Goal: Task Accomplishment & Management: Complete application form

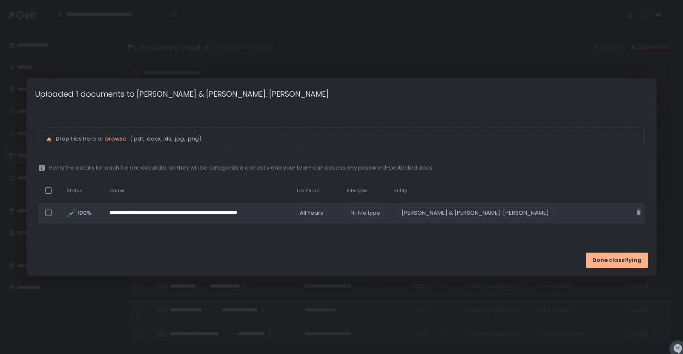
click at [327, 211] on span "All Years" at bounding box center [311, 213] width 31 height 12
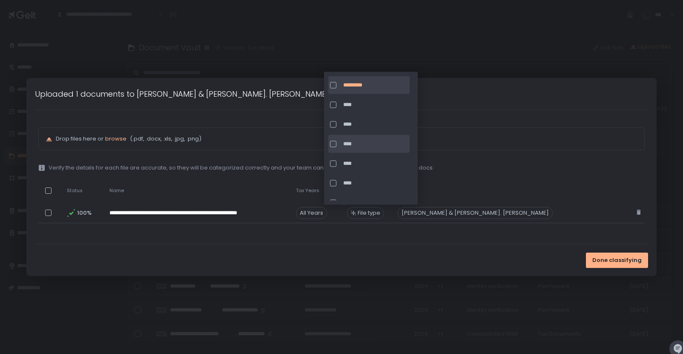
click at [354, 146] on span "****" at bounding box center [375, 144] width 65 height 8
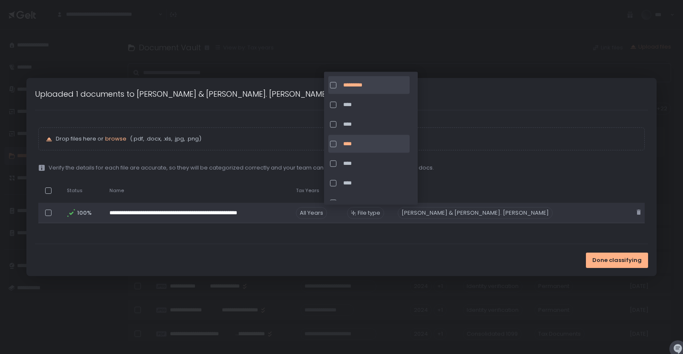
click at [380, 212] on span "File type" at bounding box center [369, 213] width 23 height 8
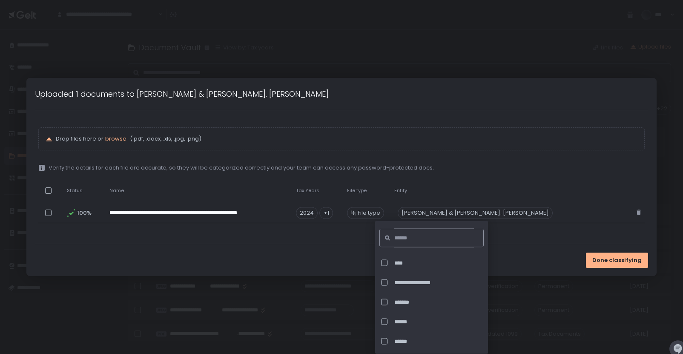
click at [411, 238] on input at bounding box center [434, 238] width 80 height 19
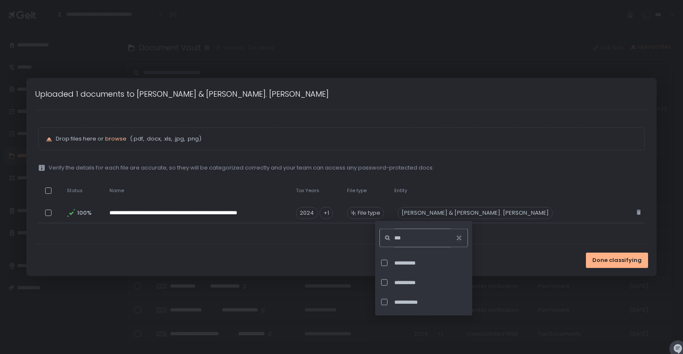
type input "***"
click at [423, 278] on div "**********" at bounding box center [422, 282] width 87 height 18
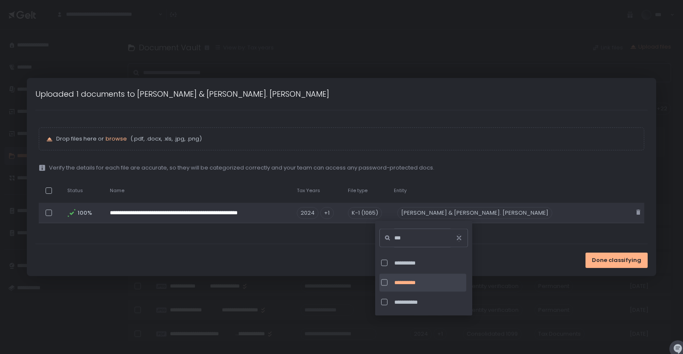
click at [502, 215] on div "[PERSON_NAME] & [PERSON_NAME]. [PERSON_NAME]" at bounding box center [474, 213] width 155 height 12
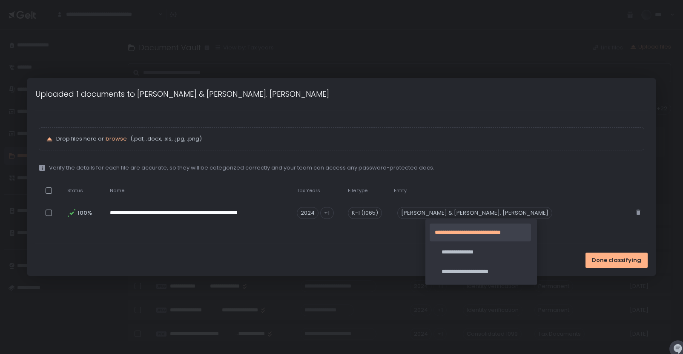
click at [493, 234] on span "**********" at bounding box center [480, 233] width 91 height 8
click at [592, 256] on span "Done classifying" at bounding box center [616, 260] width 49 height 8
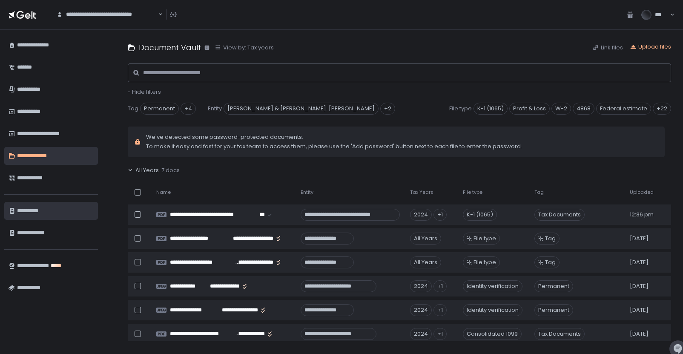
click at [60, 217] on div "**********" at bounding box center [55, 211] width 77 height 14
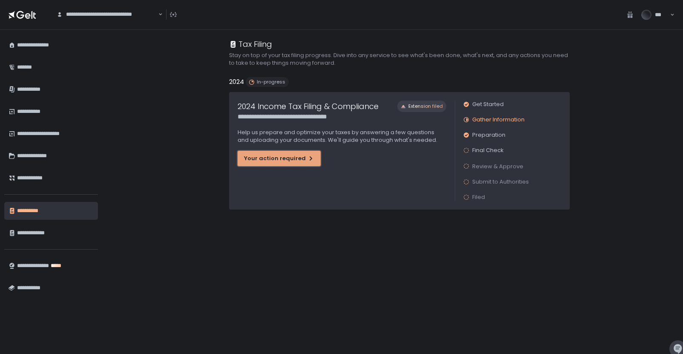
click at [284, 159] on div "Your action required" at bounding box center [279, 159] width 70 height 8
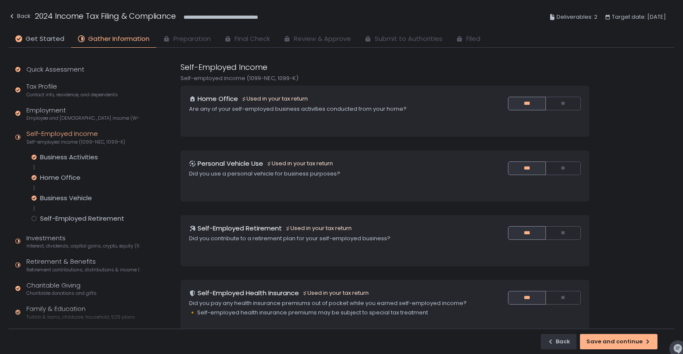
scroll to position [162, 0]
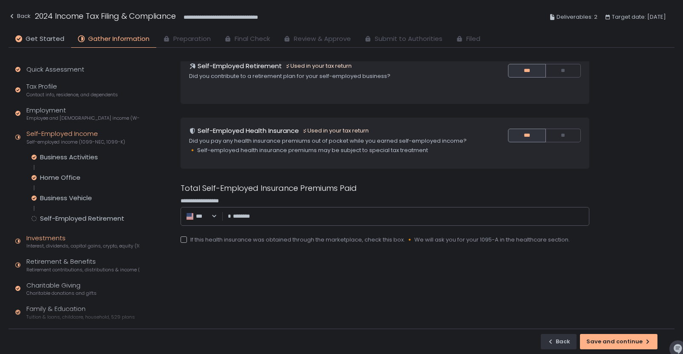
click at [72, 244] on span "Interest, dividends, capital gains, crypto, equity (1099s, K-1s)" at bounding box center [82, 246] width 113 height 6
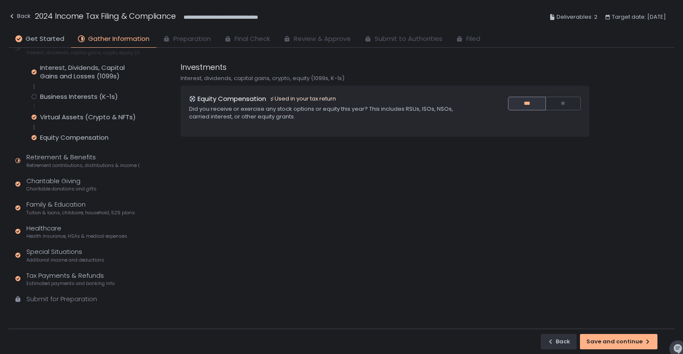
scroll to position [43, 0]
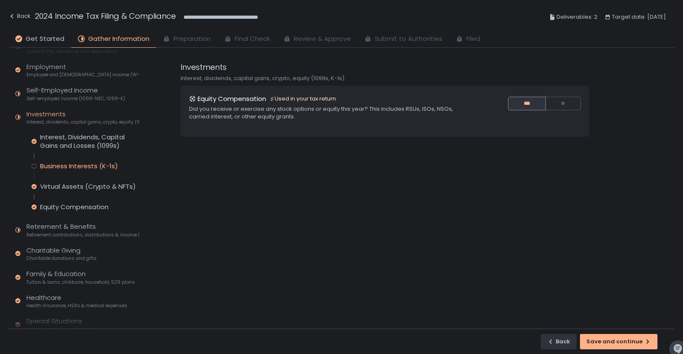
click at [80, 163] on div "Business Interests (K-1s)" at bounding box center [79, 166] width 78 height 9
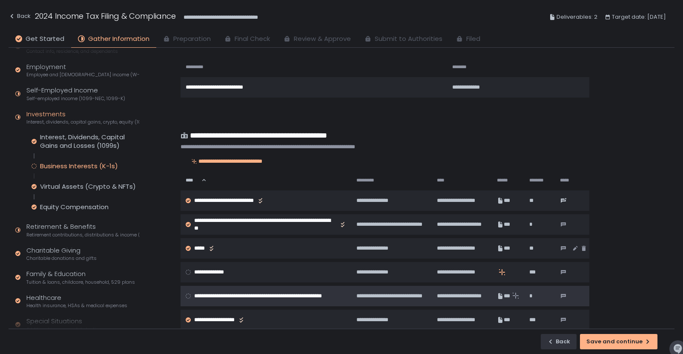
scroll to position [48, 0]
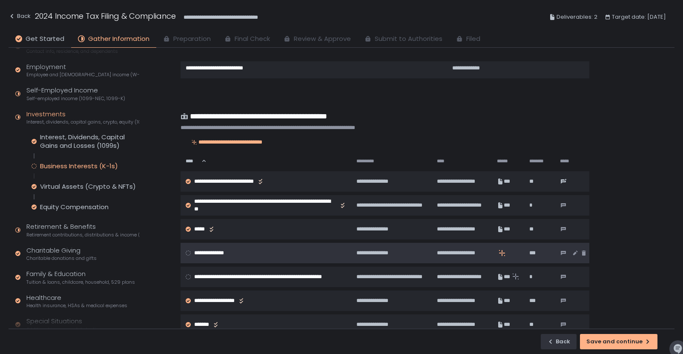
click at [517, 253] on div at bounding box center [508, 253] width 22 height 7
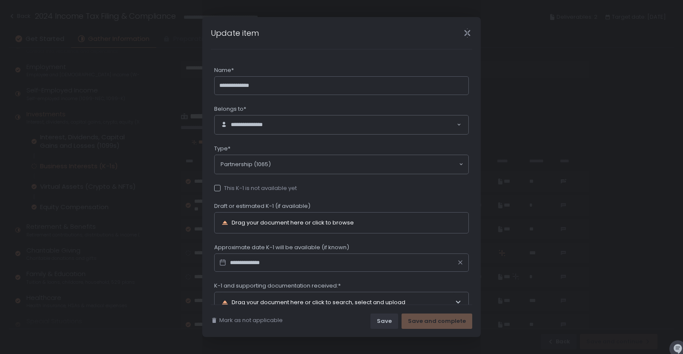
click at [270, 223] on div "Drag your document here or click to browse" at bounding box center [293, 223] width 122 height 6
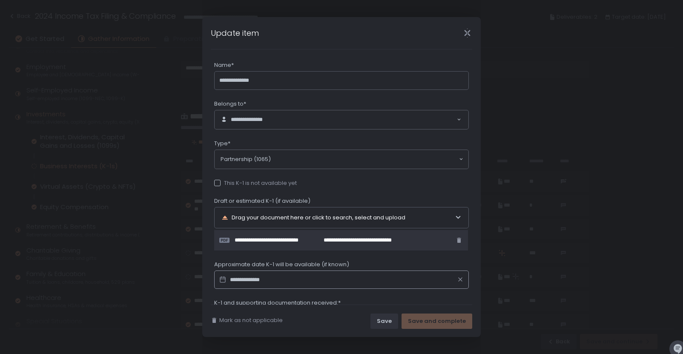
scroll to position [76, 0]
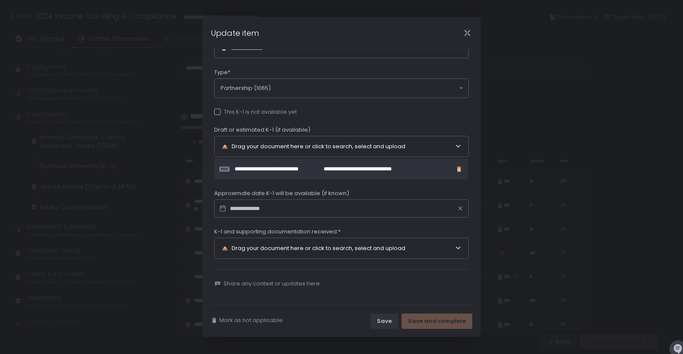
click at [458, 167] on icon "button" at bounding box center [459, 169] width 4 height 5
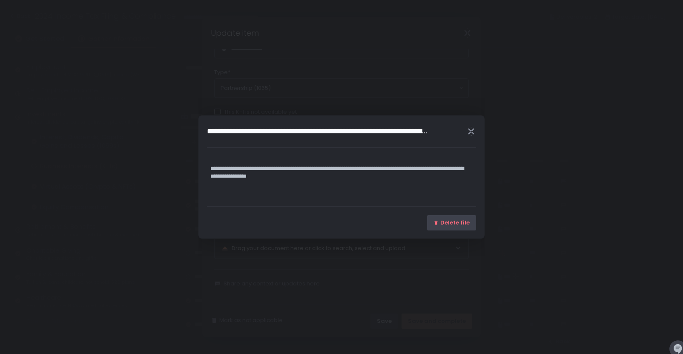
click at [438, 223] on icon "button" at bounding box center [436, 223] width 3 height 4
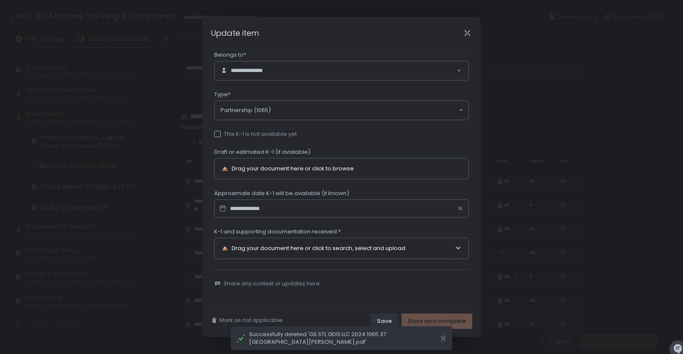
scroll to position [54, 0]
click at [304, 244] on div "Drag your document here or click to search, select and upload" at bounding box center [337, 248] width 233 height 20
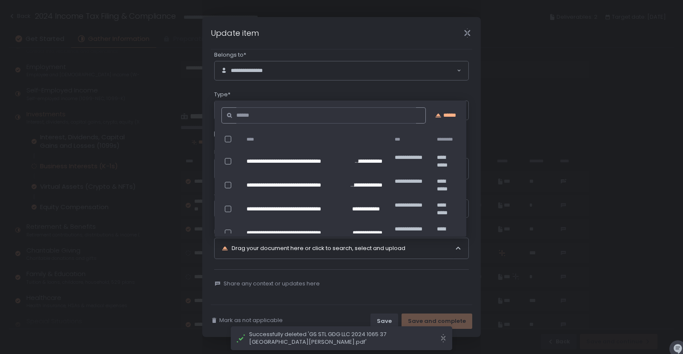
click at [223, 158] on div at bounding box center [229, 161] width 23 height 17
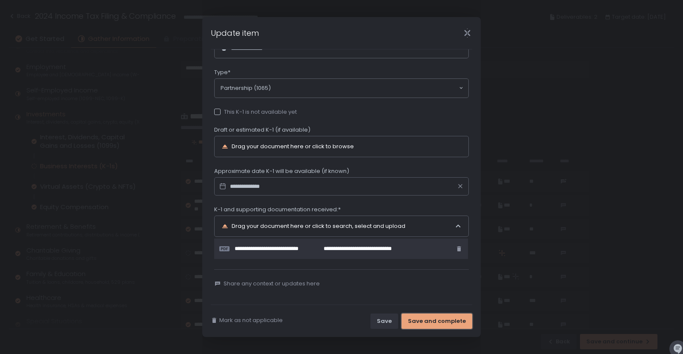
click at [427, 323] on div "Save and complete" at bounding box center [437, 321] width 58 height 8
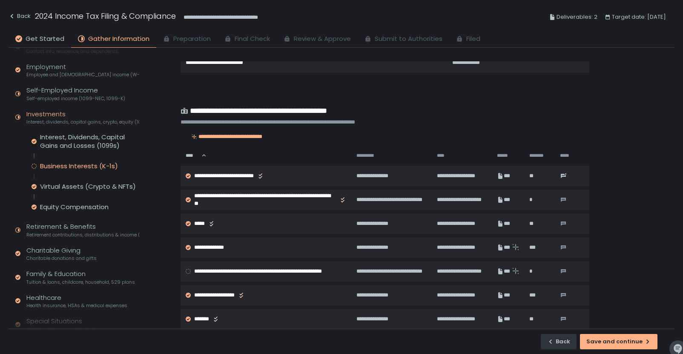
scroll to position [114, 0]
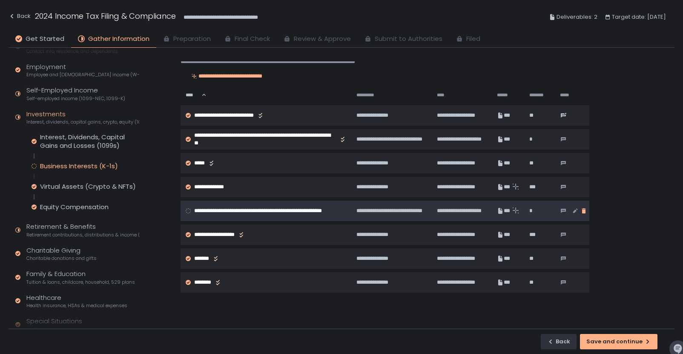
click at [583, 210] on icon "button" at bounding box center [584, 210] width 4 height 5
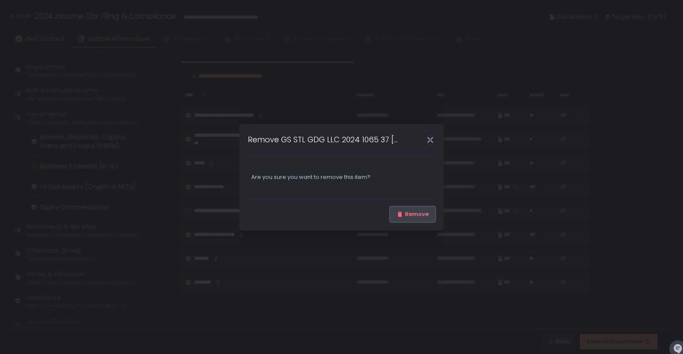
click at [419, 210] on div "Remove" at bounding box center [412, 214] width 32 height 8
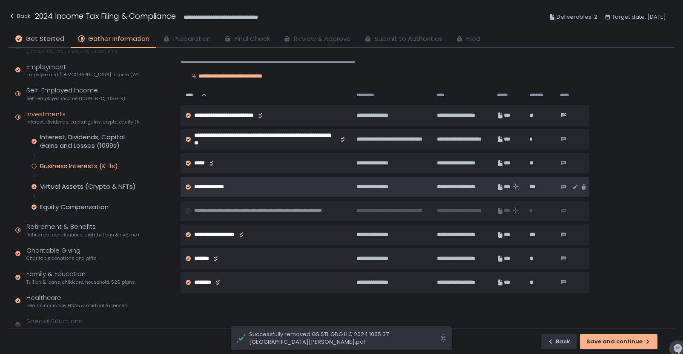
click at [267, 183] on div "**********" at bounding box center [266, 187] width 161 height 8
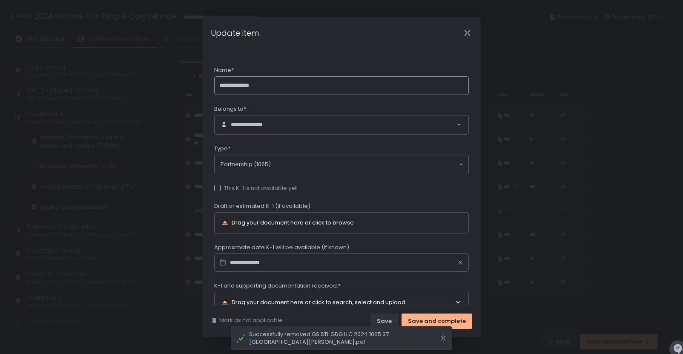
scroll to position [45, 0]
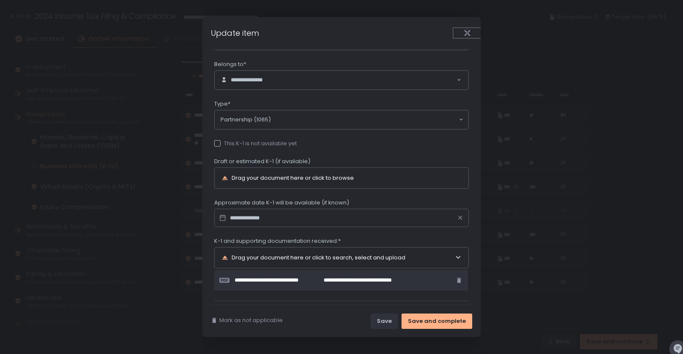
click at [462, 35] on button "Close" at bounding box center [467, 33] width 27 height 10
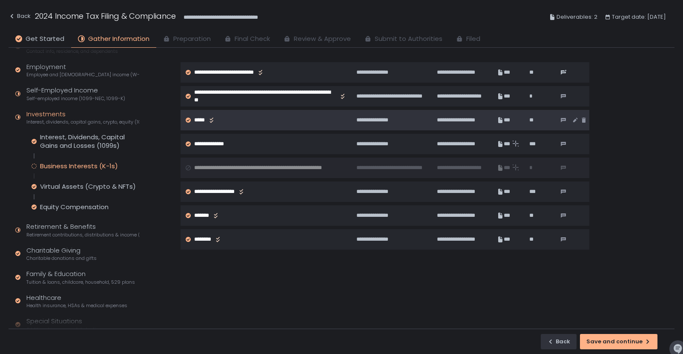
scroll to position [166, 0]
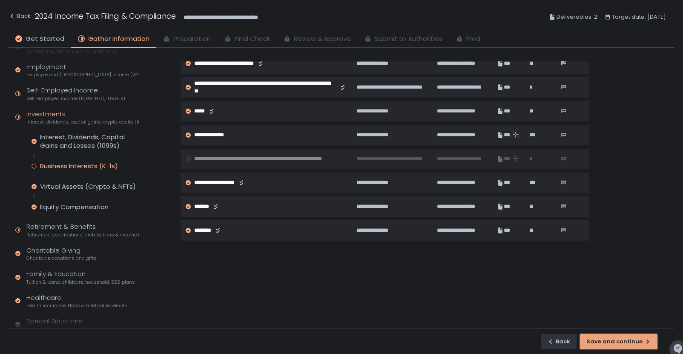
click at [610, 339] on div "Save and continue" at bounding box center [618, 342] width 65 height 8
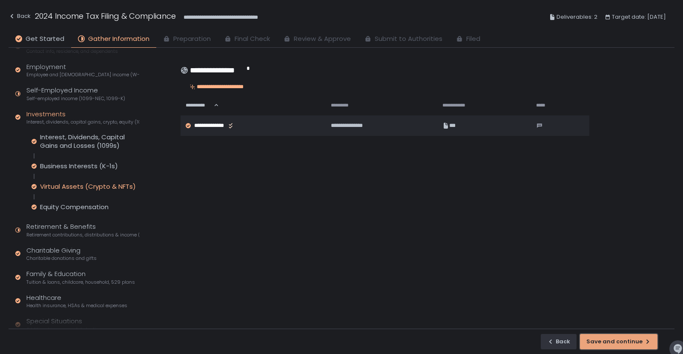
click at [601, 341] on div "Save and continue" at bounding box center [618, 342] width 65 height 8
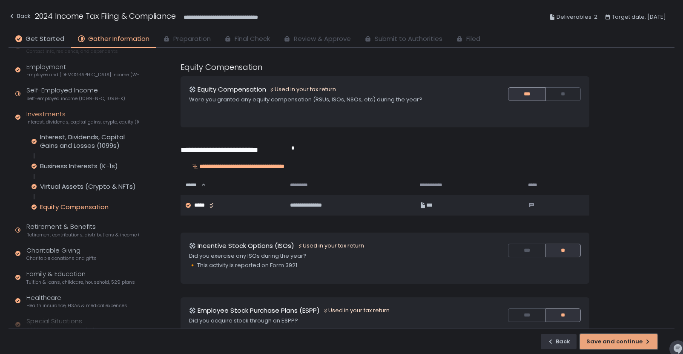
click at [620, 344] on div "Save and continue" at bounding box center [618, 342] width 65 height 8
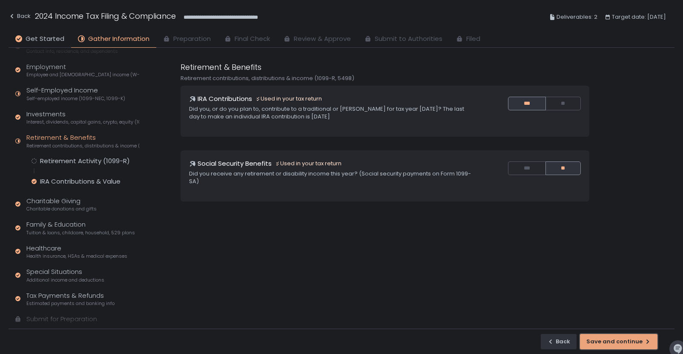
click at [620, 344] on div "Save and continue" at bounding box center [618, 342] width 65 height 8
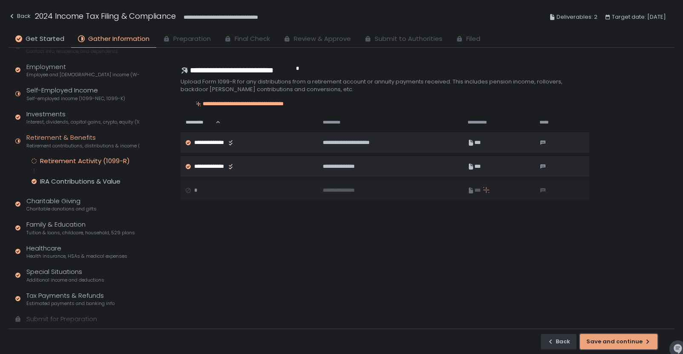
click at [620, 343] on div "Save and continue" at bounding box center [618, 342] width 65 height 8
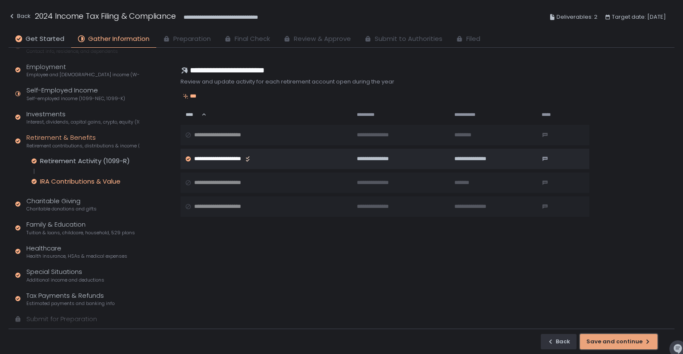
click at [620, 343] on div "Save and continue" at bounding box center [618, 342] width 65 height 8
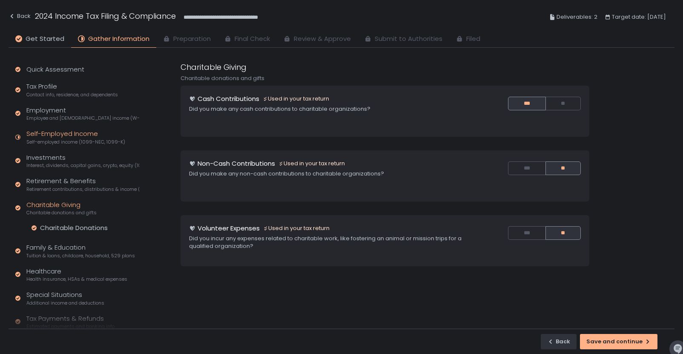
click at [56, 142] on span "Self-employed income (1099-NEC, 1099-K)" at bounding box center [75, 142] width 99 height 6
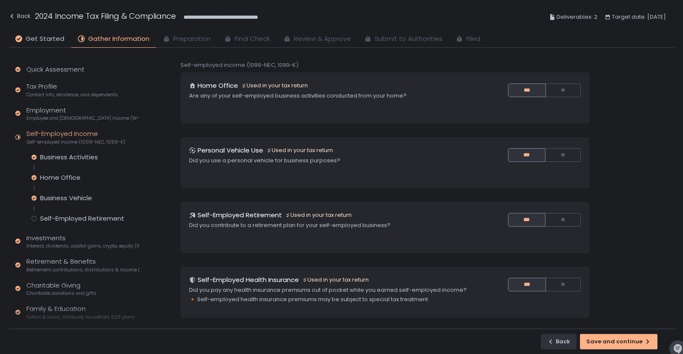
scroll to position [107, 0]
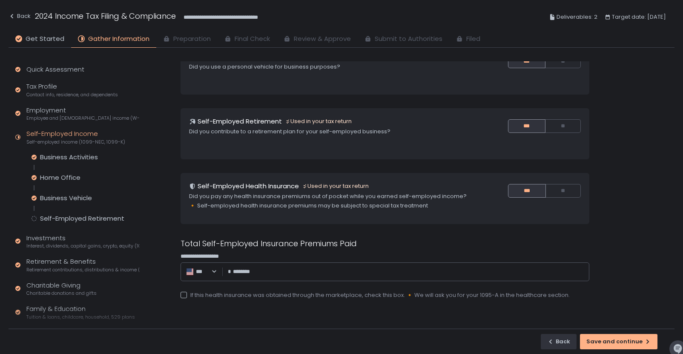
click at [91, 213] on div "Business Activities Home Office Business Vehicle Self-Employed Retirement" at bounding box center [86, 188] width 108 height 70
click at [99, 216] on div "Self-Employed Retirement" at bounding box center [82, 218] width 84 height 9
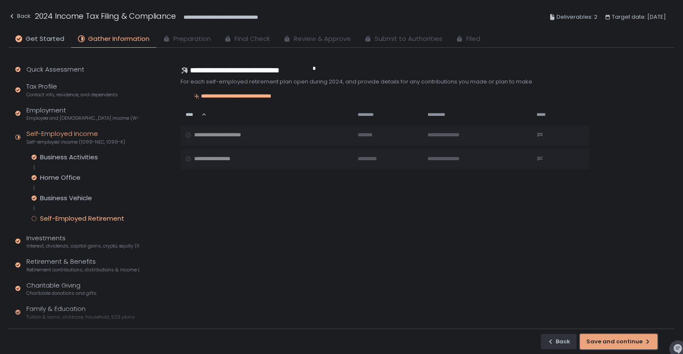
click at [631, 339] on div "Save and continue" at bounding box center [618, 342] width 65 height 8
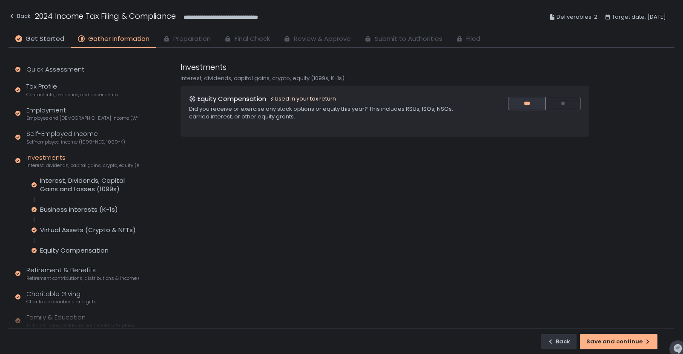
scroll to position [113, 0]
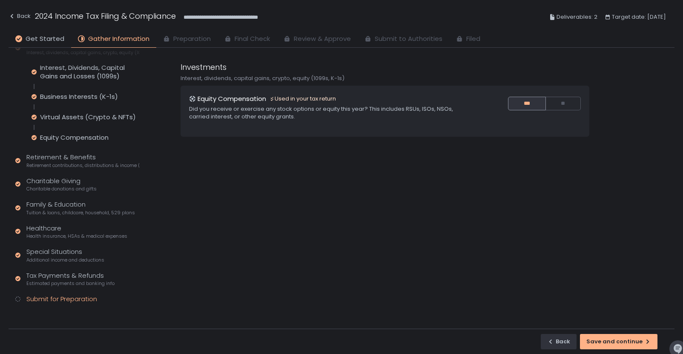
click at [68, 297] on div "Submit for Preparation" at bounding box center [61, 299] width 71 height 10
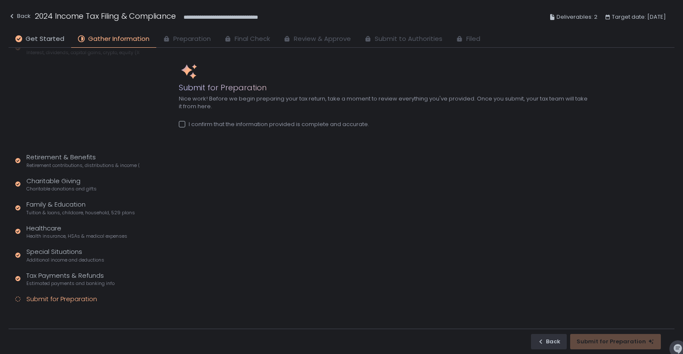
scroll to position [24, 0]
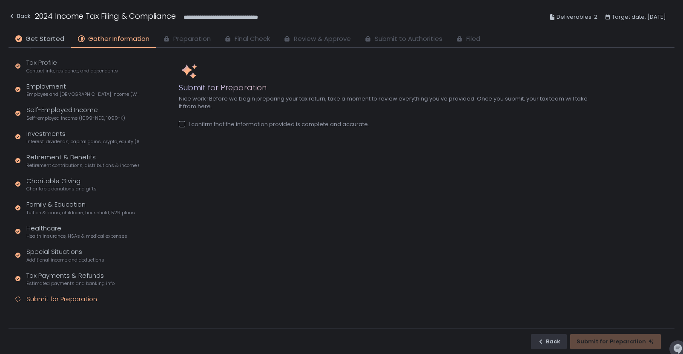
click at [267, 127] on div "I confirm that the information provided is complete and accurate." at bounding box center [274, 125] width 190 height 8
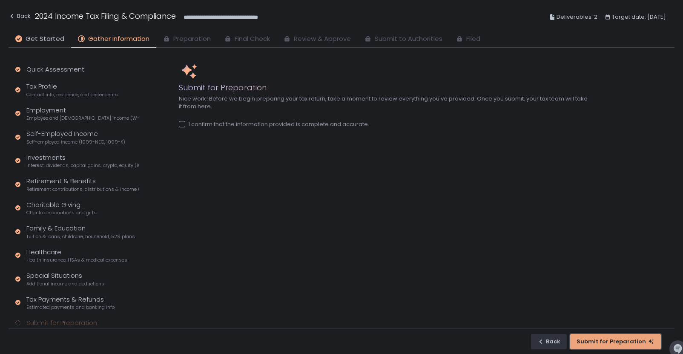
click at [629, 334] on button "Submit for Preparation" at bounding box center [615, 341] width 91 height 15
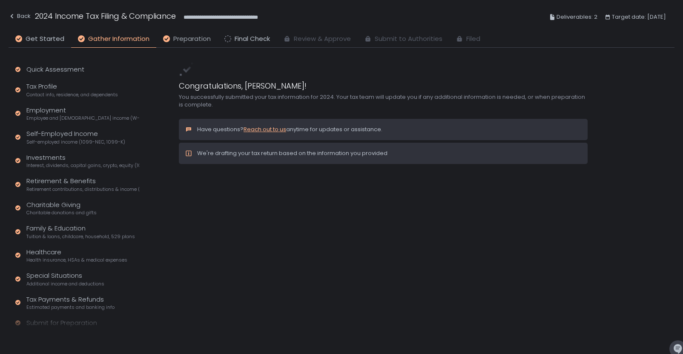
click at [192, 43] on span "Preparation" at bounding box center [191, 39] width 37 height 10
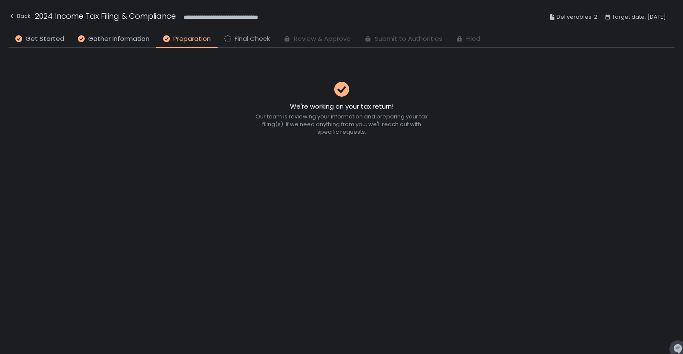
click at [238, 39] on span "Final Check" at bounding box center [252, 39] width 35 height 10
